Goal: Find specific page/section: Find specific page/section

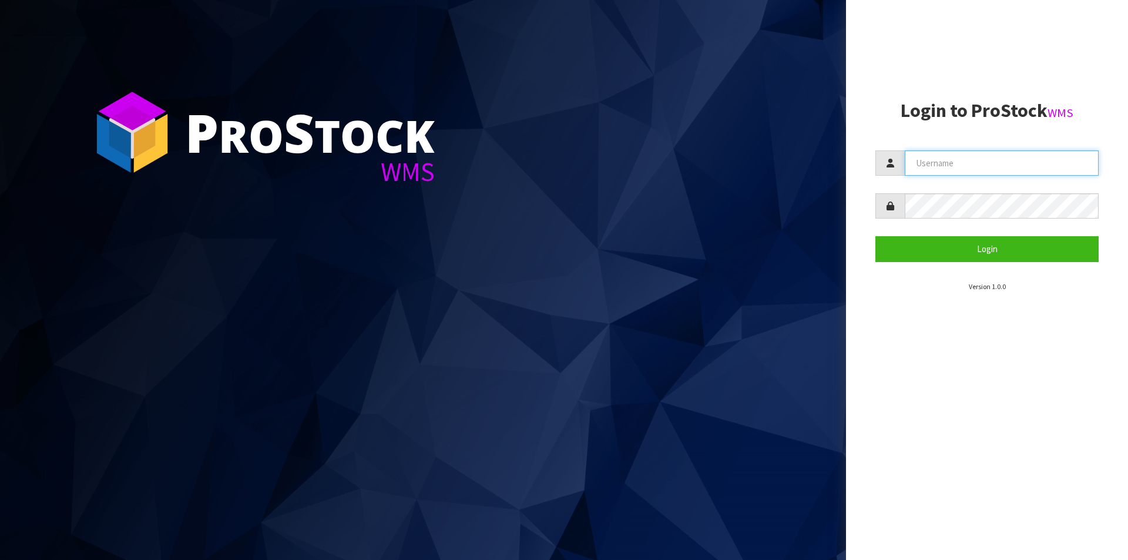
click at [931, 153] on input "text" at bounding box center [1002, 162] width 194 height 25
type input "[PERSON_NAME][EMAIL_ADDRESS][DOMAIN_NAME]"
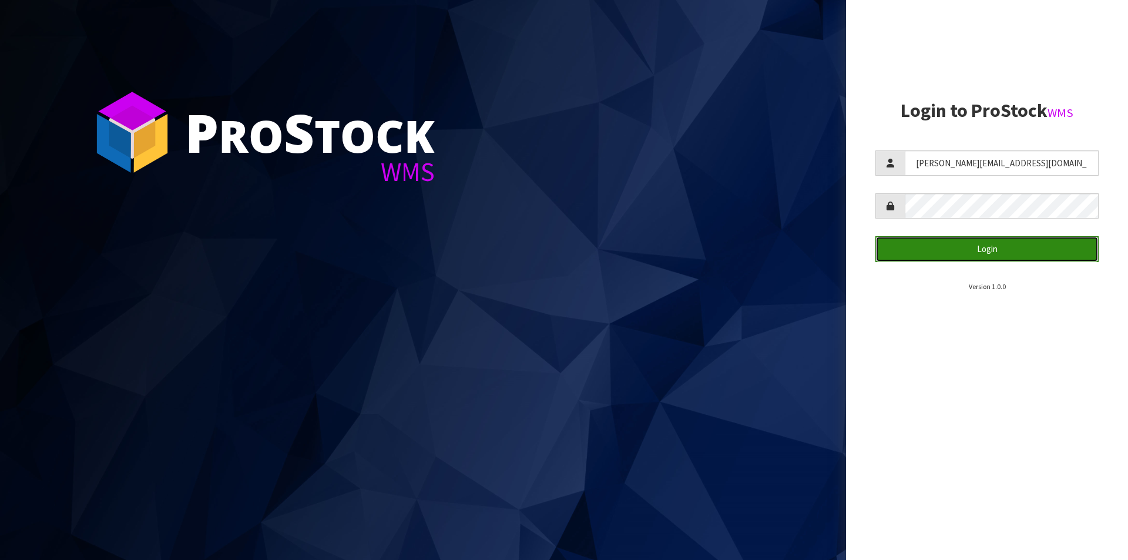
click at [939, 250] on button "Login" at bounding box center [987, 248] width 223 height 25
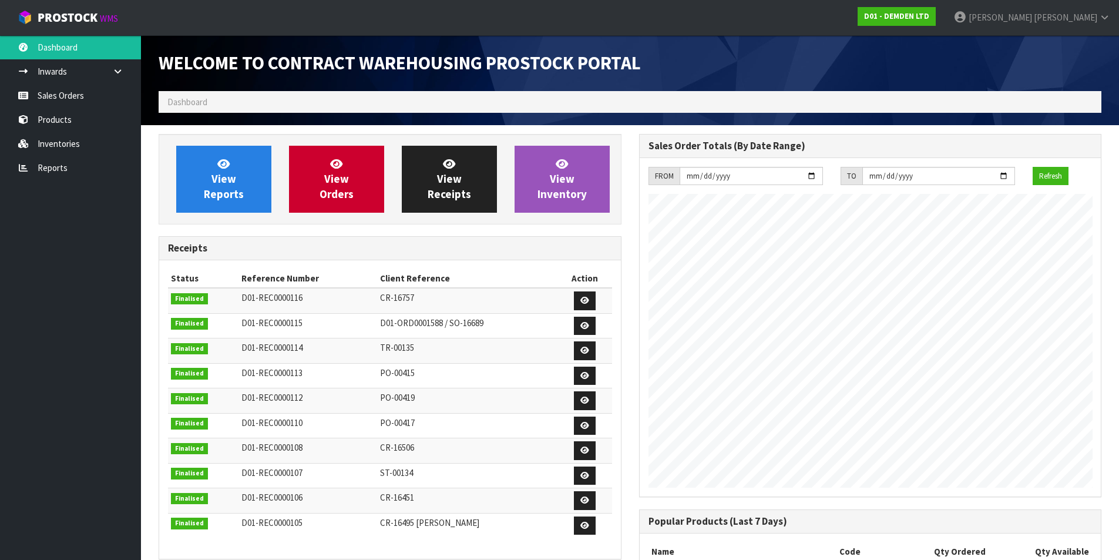
scroll to position [557, 480]
click at [353, 176] on link "View Orders" at bounding box center [336, 179] width 95 height 67
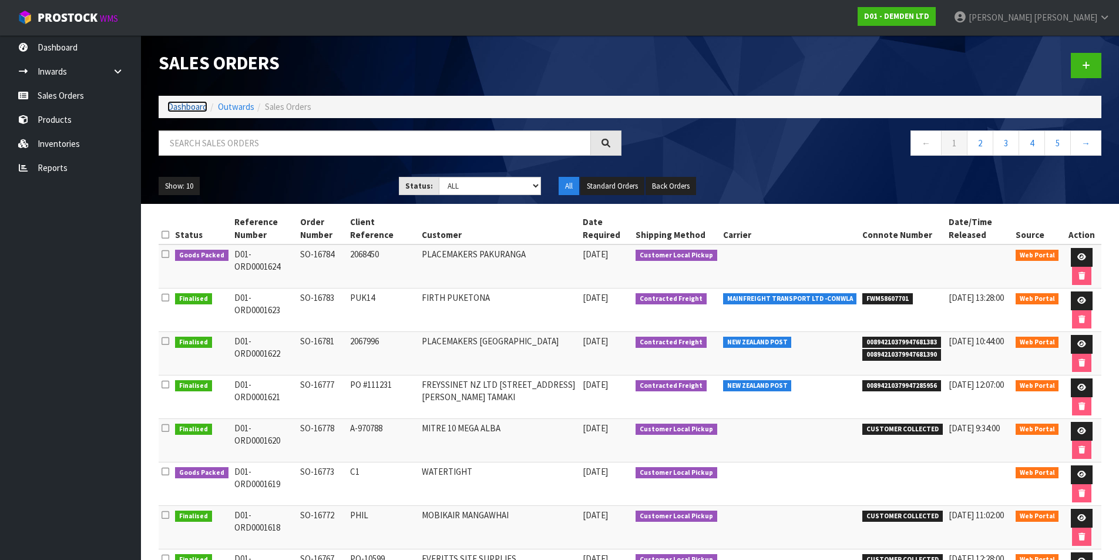
click at [182, 105] on link "Dashboard" at bounding box center [187, 106] width 40 height 11
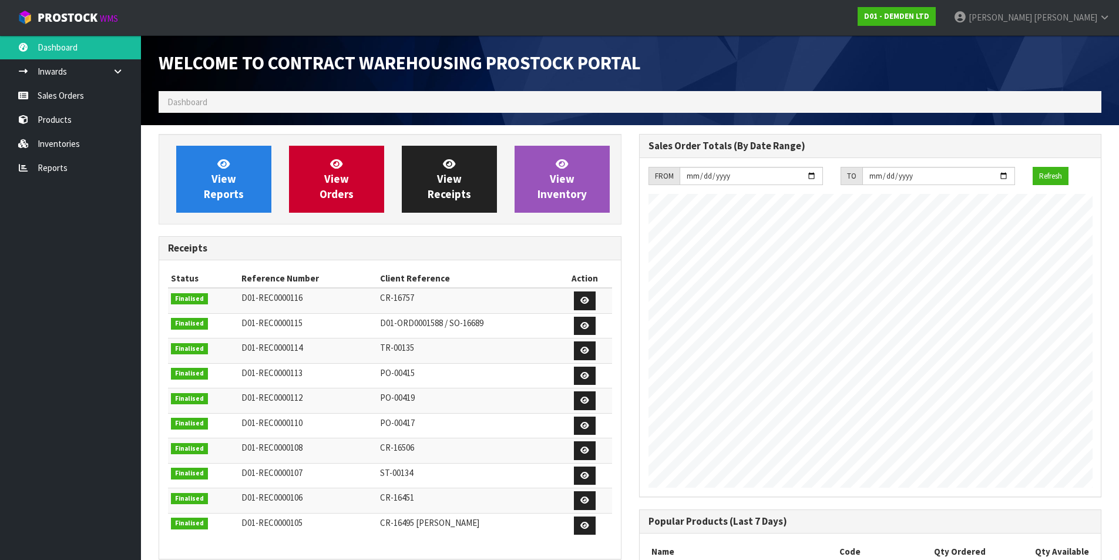
scroll to position [557, 480]
